Goal: Task Accomplishment & Management: Manage account settings

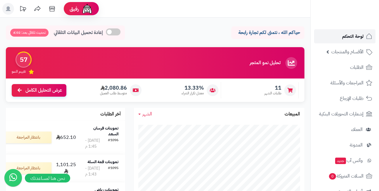
click at [343, 35] on span "لوحة التحكم" at bounding box center [352, 36] width 21 height 8
click at [155, 5] on header "رفيق ! الطلبات معالجة مكتمل إرجاع المنتجات العملاء المتواجدون الان 428 عملاء من…" at bounding box center [189, 9] width 379 height 18
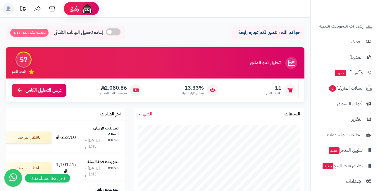
scroll to position [92, 0]
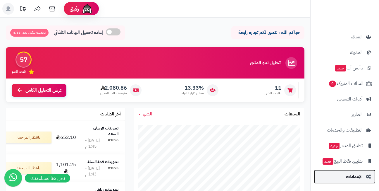
click at [350, 174] on span "الإعدادات" at bounding box center [354, 176] width 17 height 8
